Goal: Information Seeking & Learning: Learn about a topic

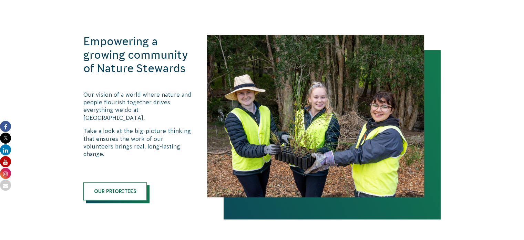
scroll to position [686, 0]
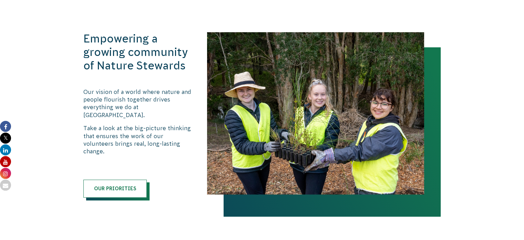
click at [148, 133] on p "Take a look at the big-picture thinking that ensures the work of our volunteers…" at bounding box center [138, 139] width 110 height 31
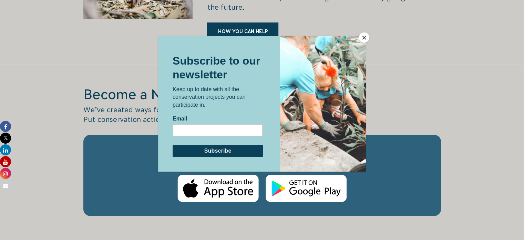
scroll to position [1105, 0]
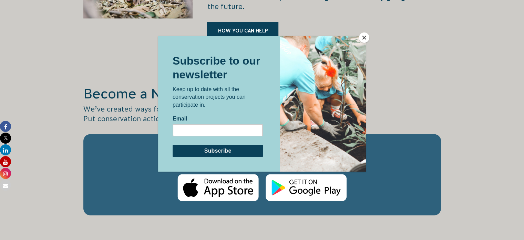
click at [366, 39] on button "Close" at bounding box center [364, 37] width 10 height 10
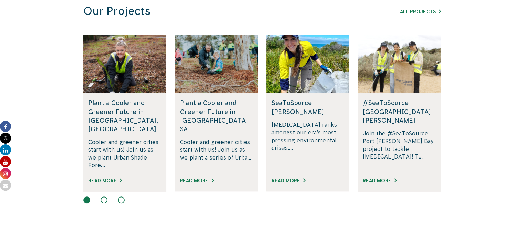
scroll to position [438, 0]
click at [383, 178] on link "Read More" at bounding box center [380, 181] width 34 height 6
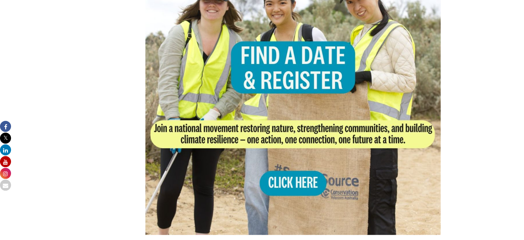
scroll to position [587, 0]
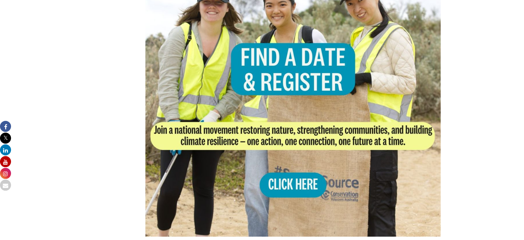
click at [302, 173] on img at bounding box center [293, 88] width 296 height 296
